Goal: Find contact information: Find contact information

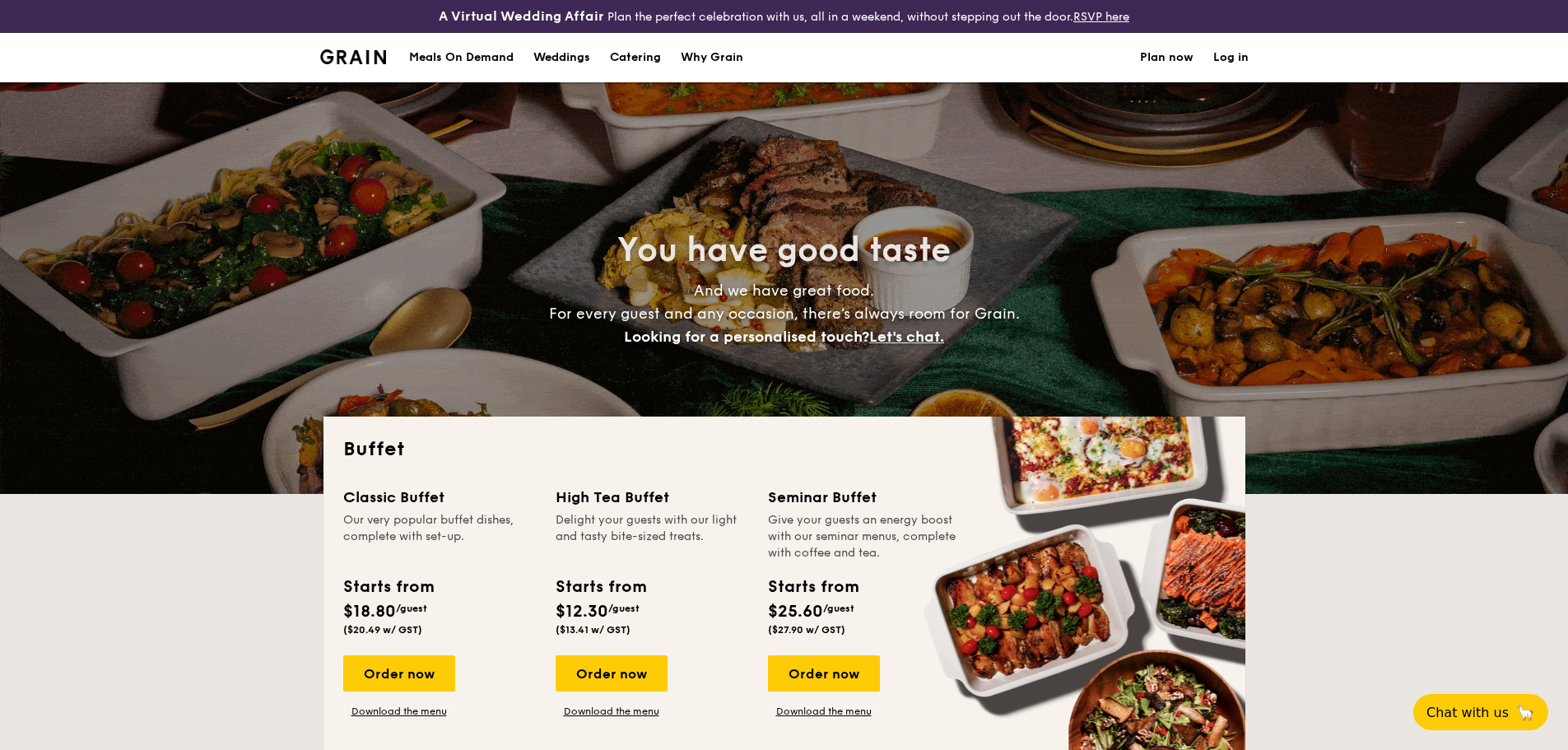
select select
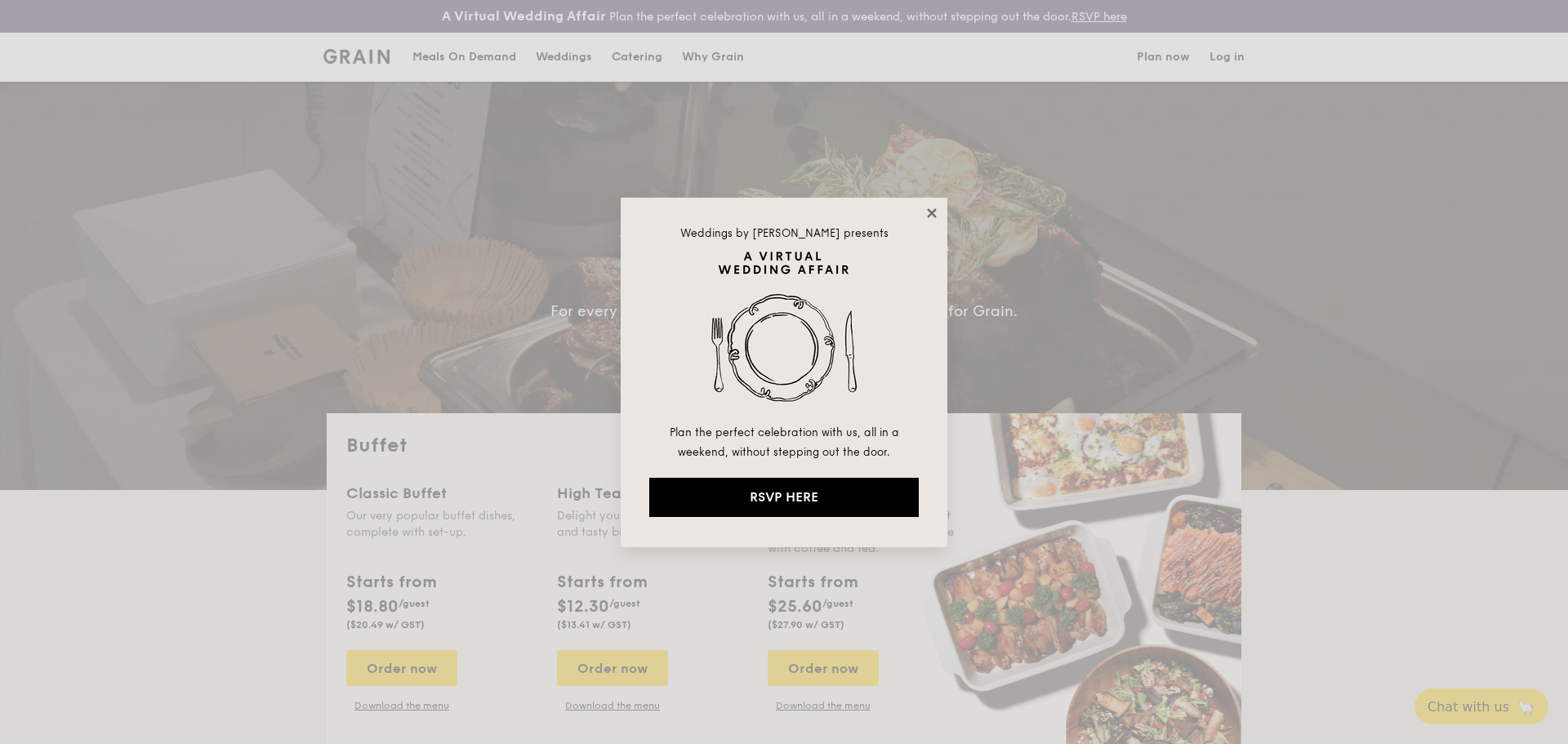
click at [925, 207] on icon at bounding box center [931, 213] width 14 height 14
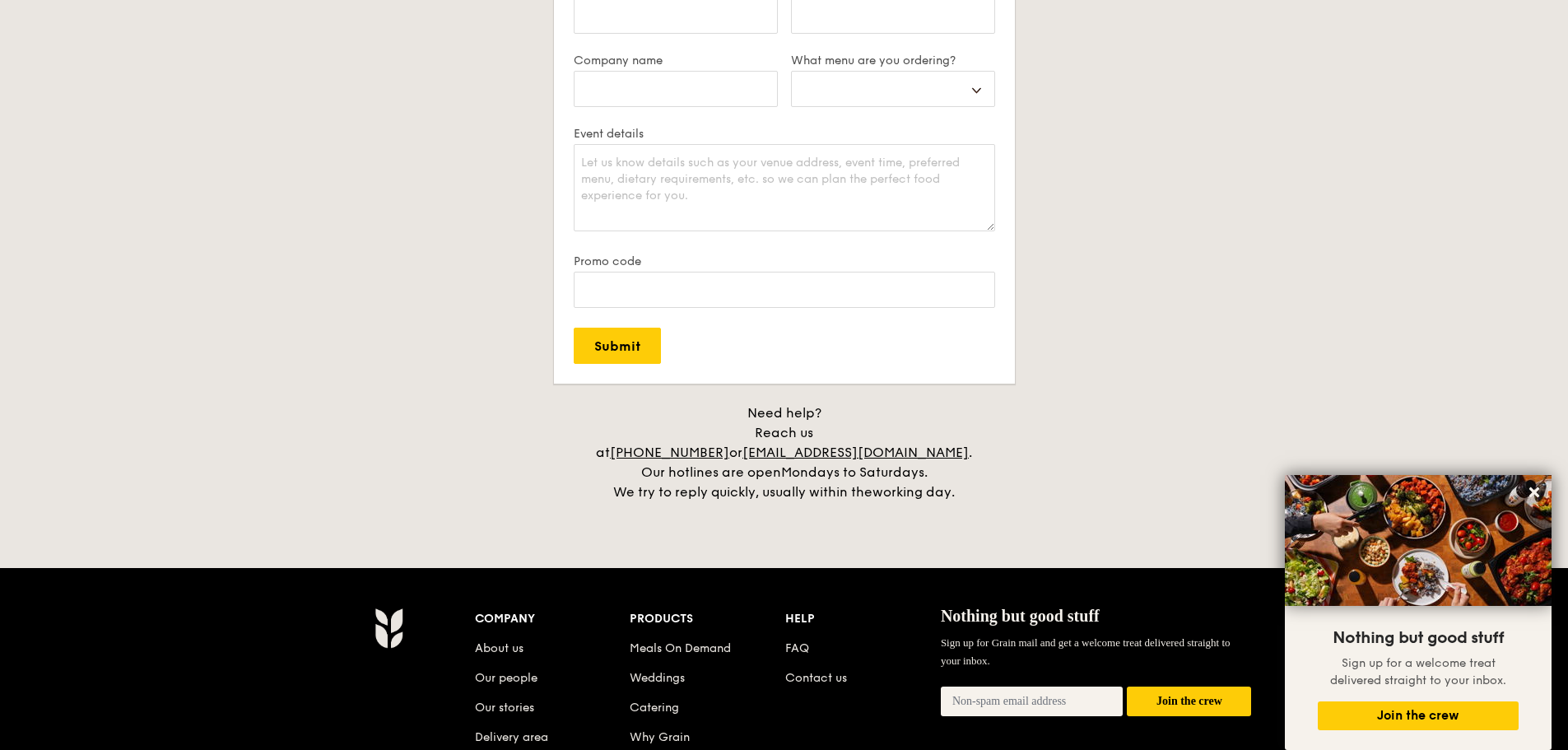
scroll to position [3375, 0]
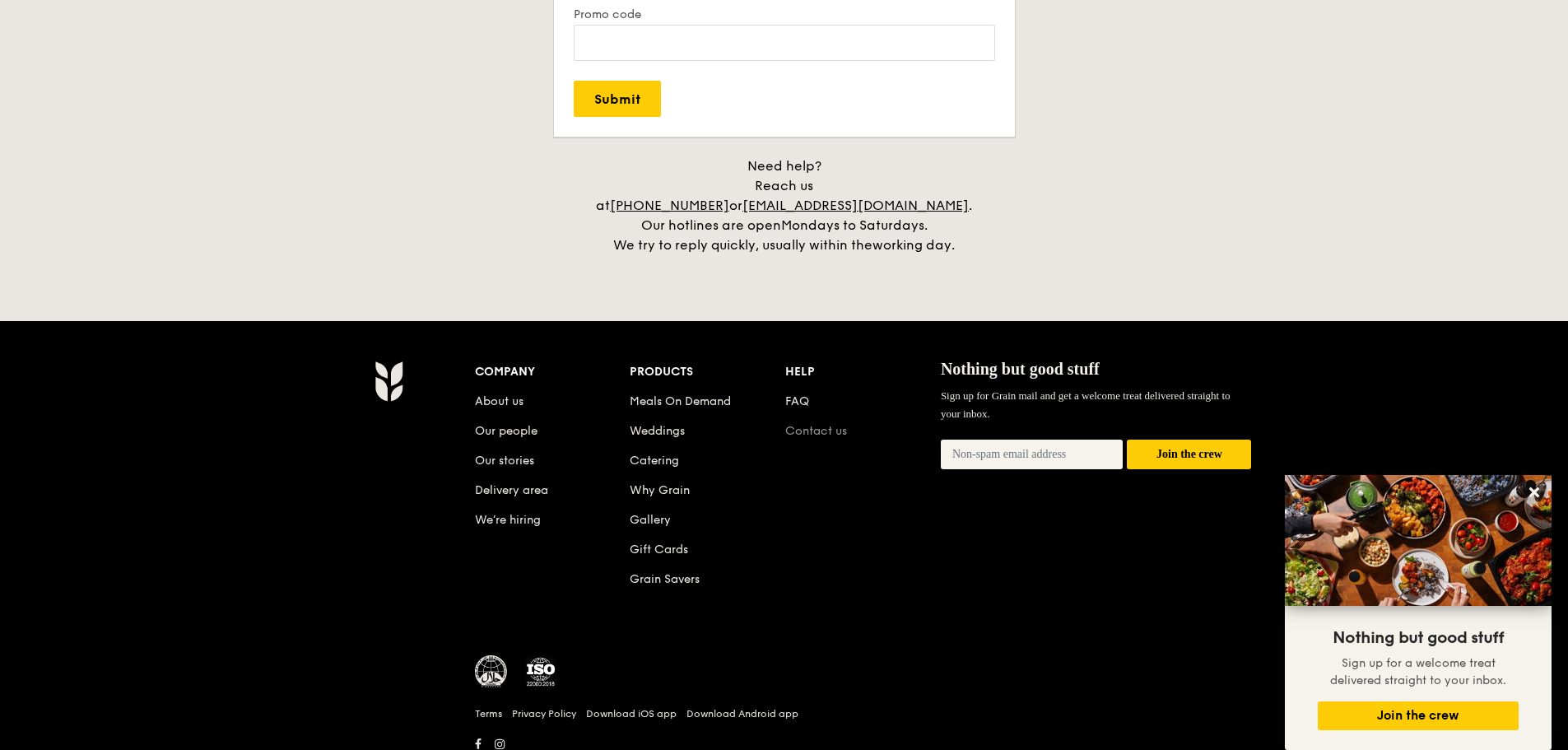
click at [813, 424] on link "Contact us" at bounding box center [816, 431] width 62 height 14
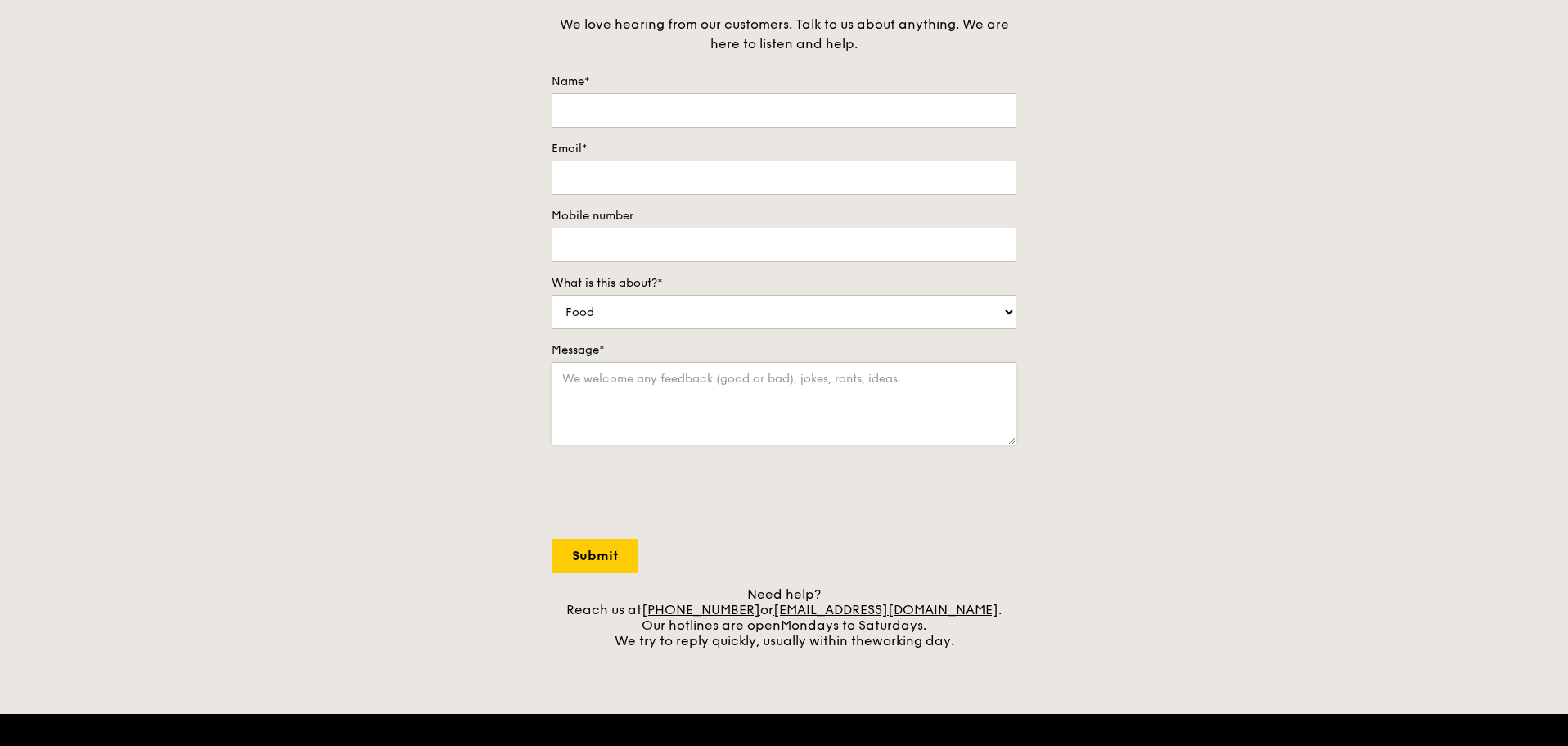
scroll to position [164, 0]
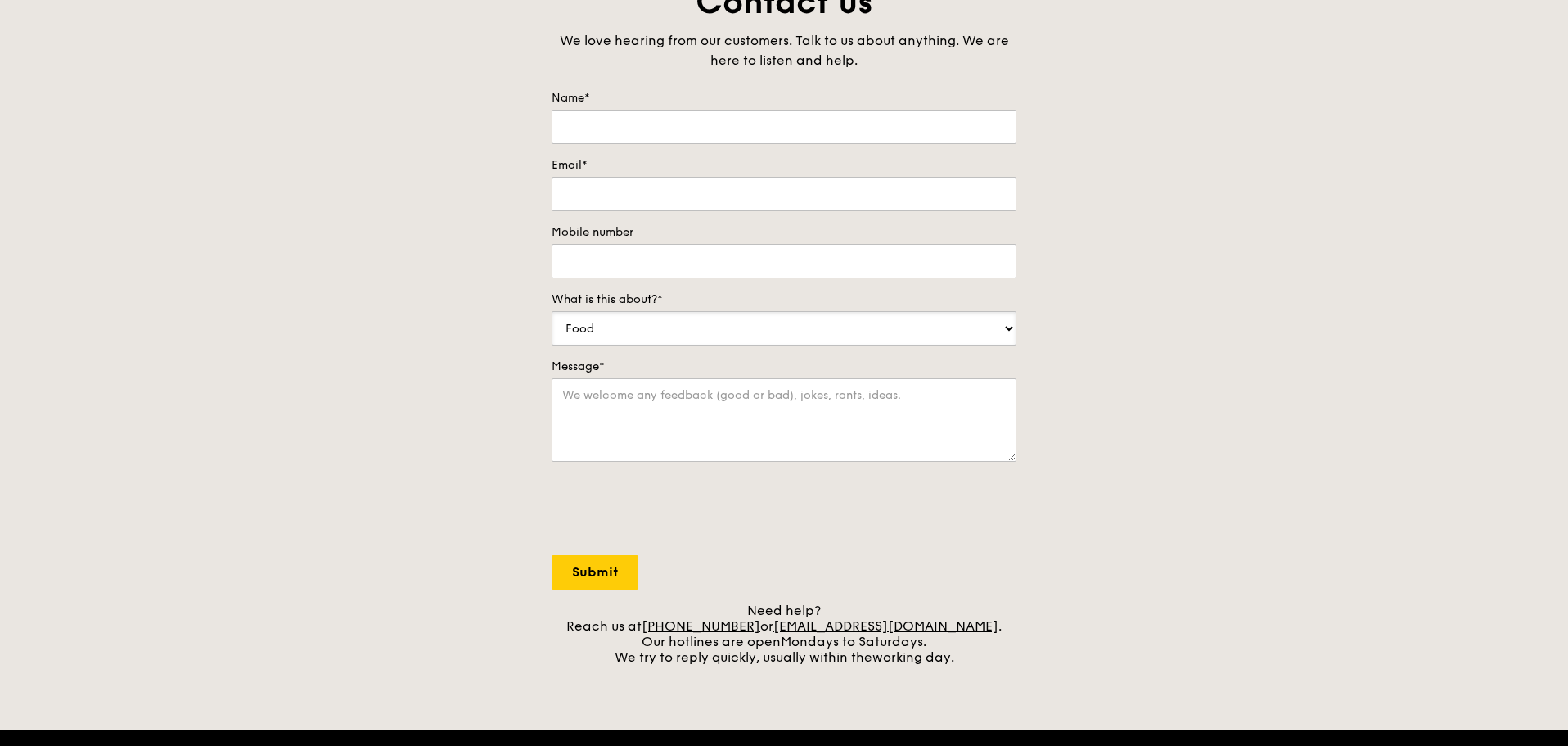
click at [671, 334] on select "Food Service Billing/Payment Catering Others" at bounding box center [784, 328] width 465 height 34
click at [274, 431] on div "Contact us We love hearing from our customers. Talk to us about anything. We ar…" at bounding box center [784, 322] width 1568 height 685
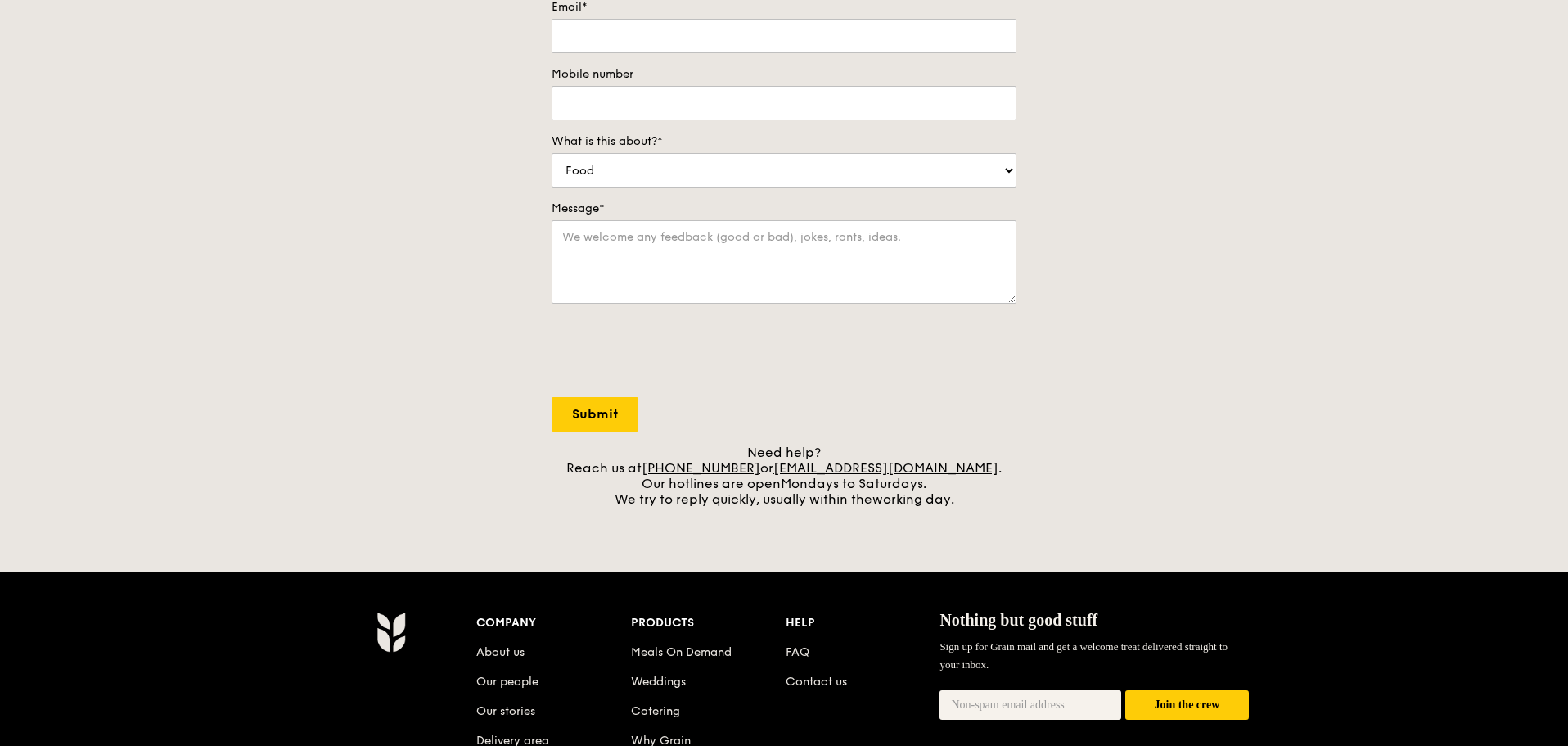
scroll to position [491, 0]
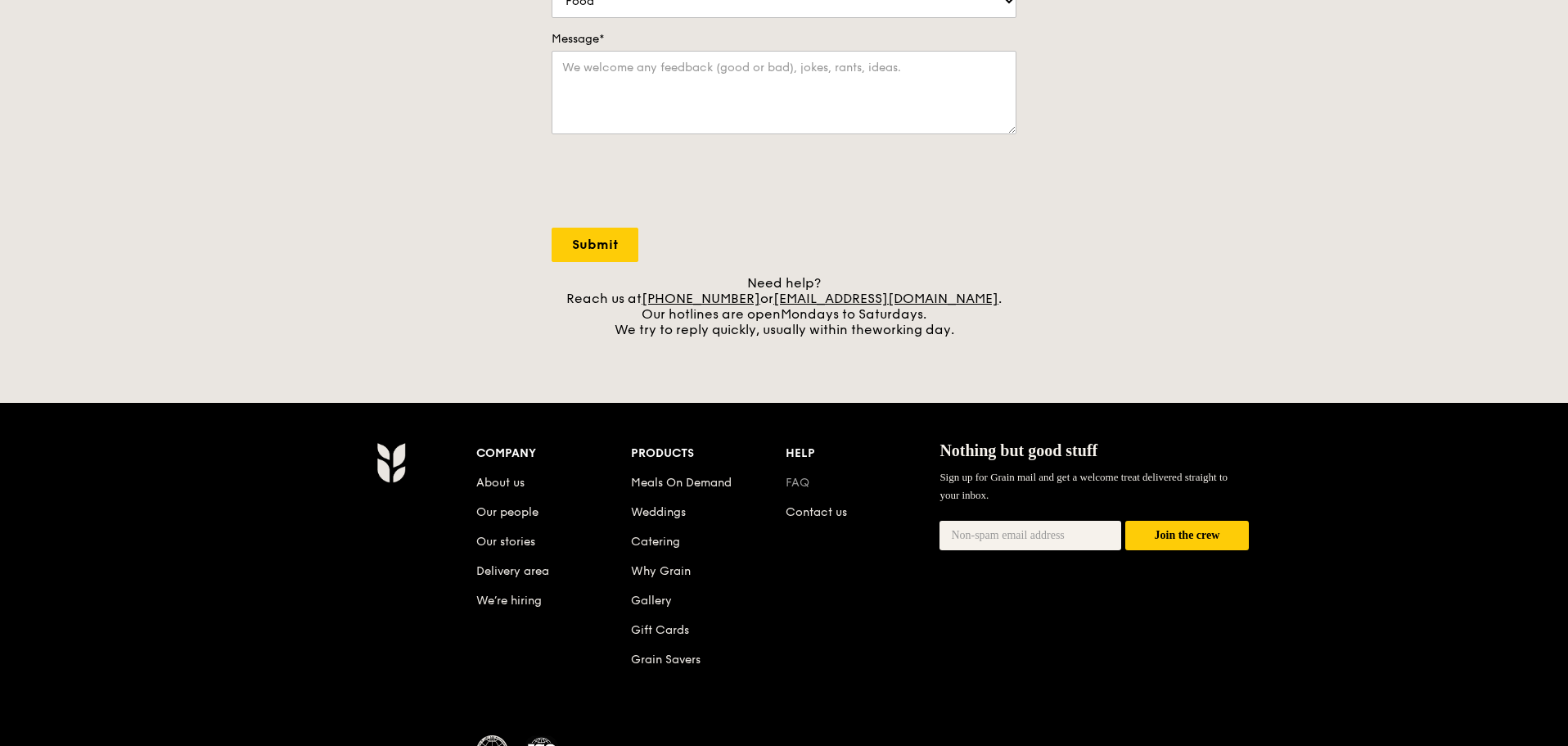
click at [793, 483] on link "FAQ" at bounding box center [798, 483] width 24 height 14
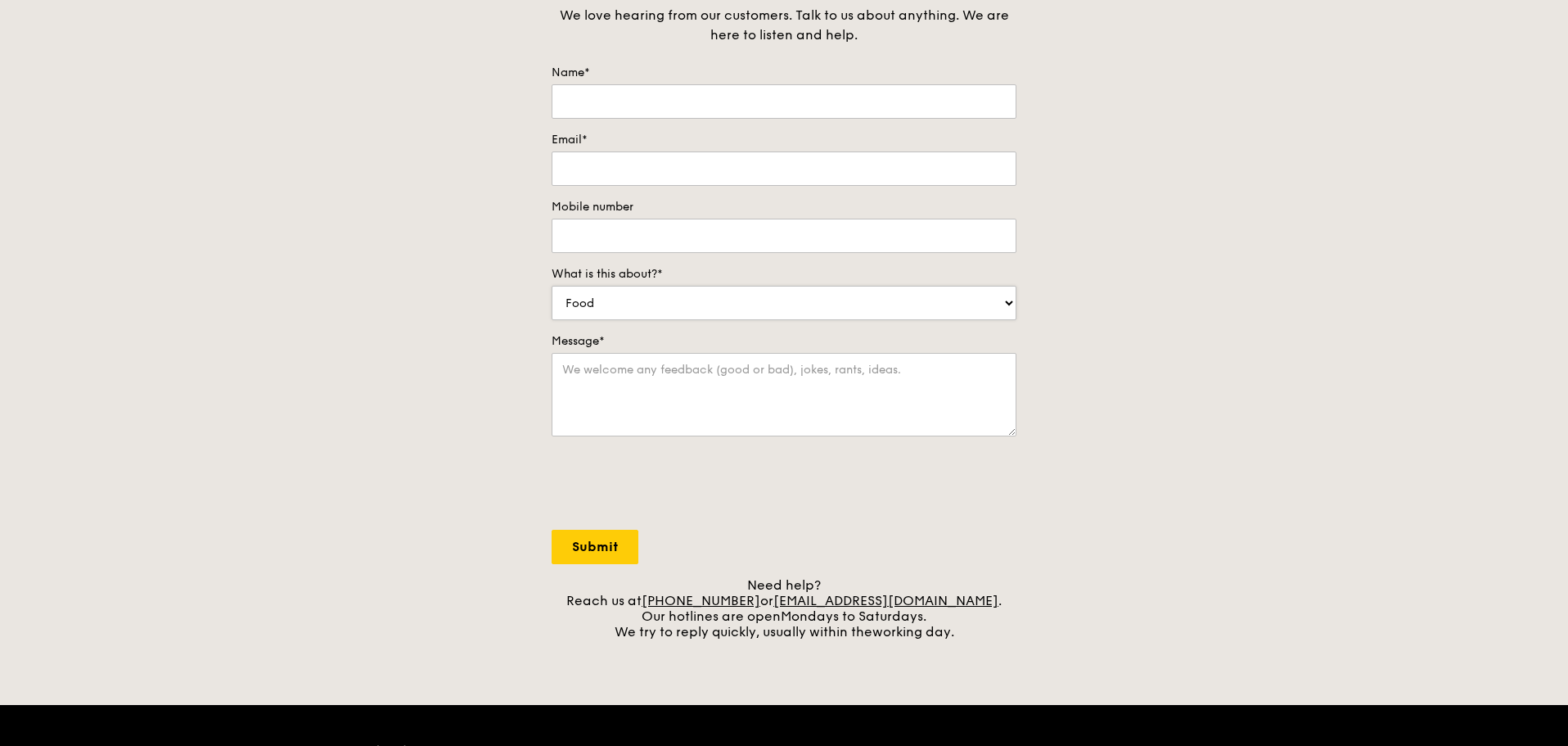
scroll to position [327, 0]
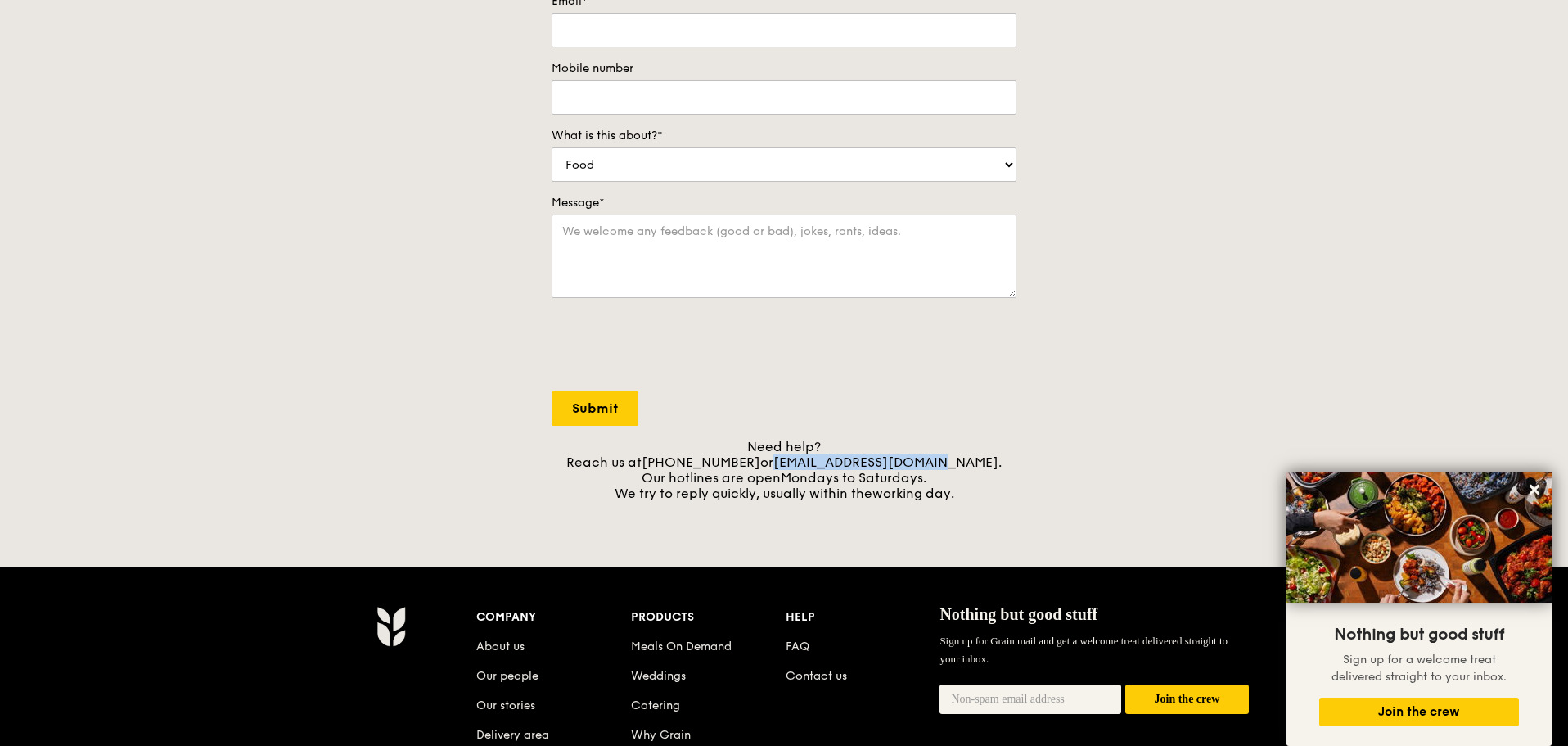
drag, startPoint x: 798, startPoint y: 464, endPoint x: 959, endPoint y: 468, distance: 161.0
click at [959, 468] on div "Need help? Reach us at [PHONE_NUMBER] or [EMAIL_ADDRESS][DOMAIN_NAME] . Our hot…" at bounding box center [784, 470] width 465 height 62
copy link "[EMAIL_ADDRESS][DOMAIN_NAME]"
